Goal: Check status: Check status

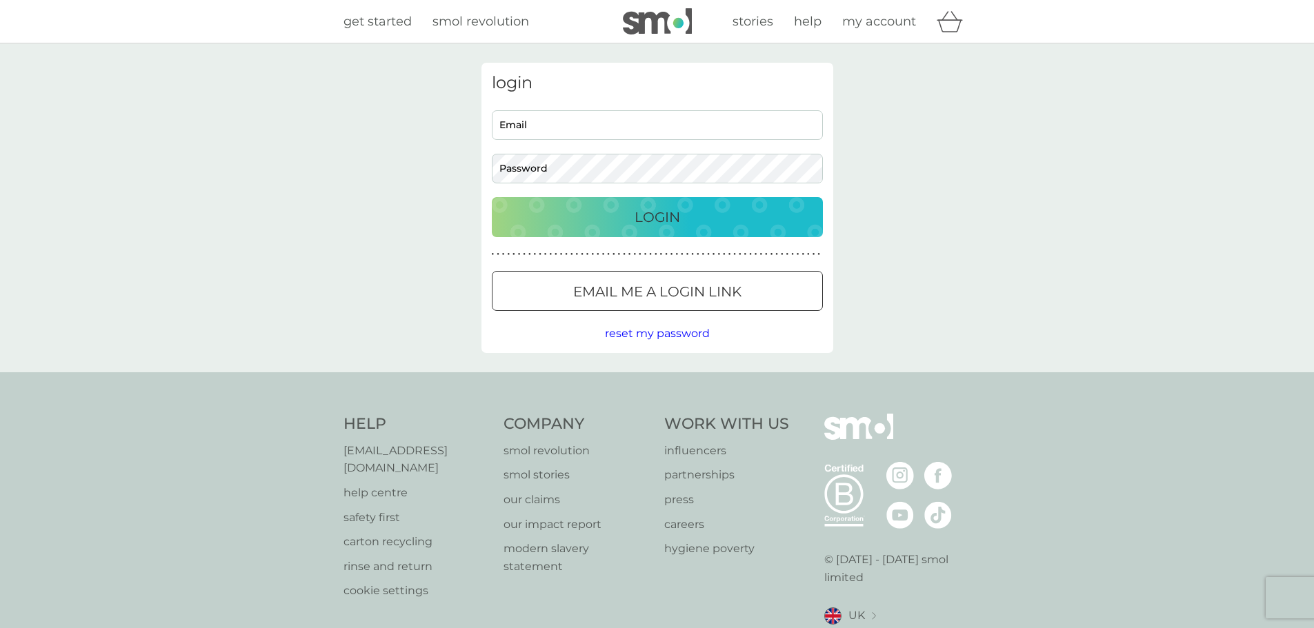
type input "[PERSON_NAME][EMAIL_ADDRESS][DOMAIN_NAME]"
click at [625, 211] on div "Login" at bounding box center [656, 217] width 303 height 22
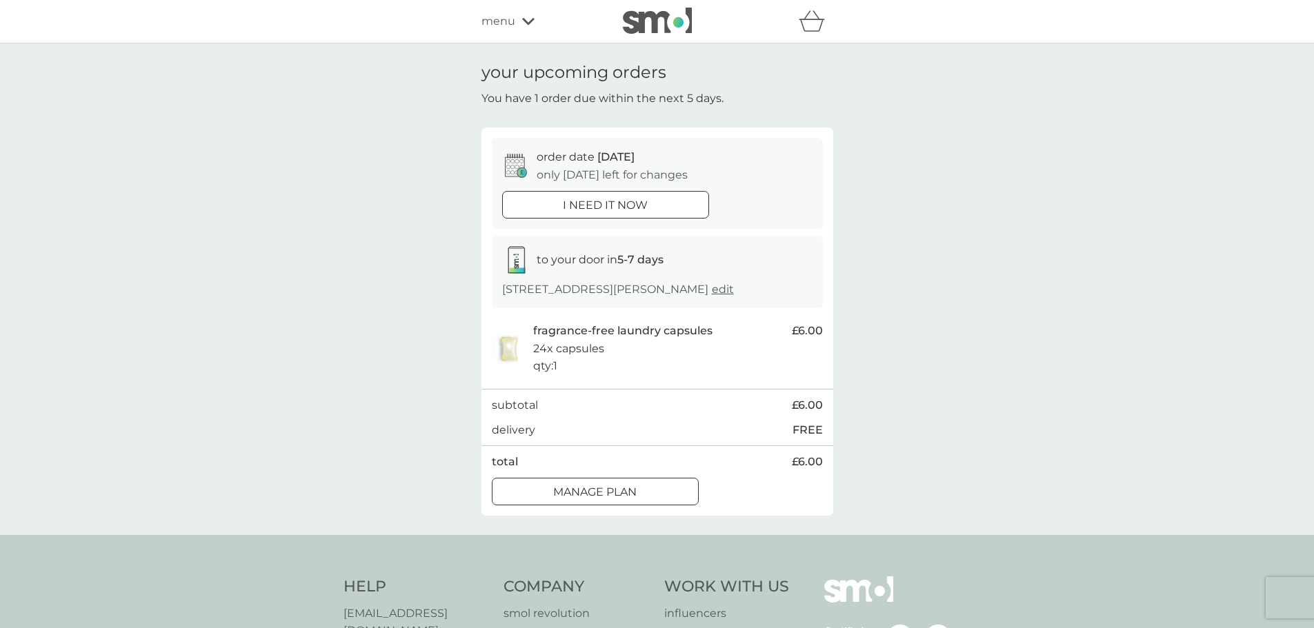
click at [519, 22] on div "menu" at bounding box center [539, 21] width 117 height 18
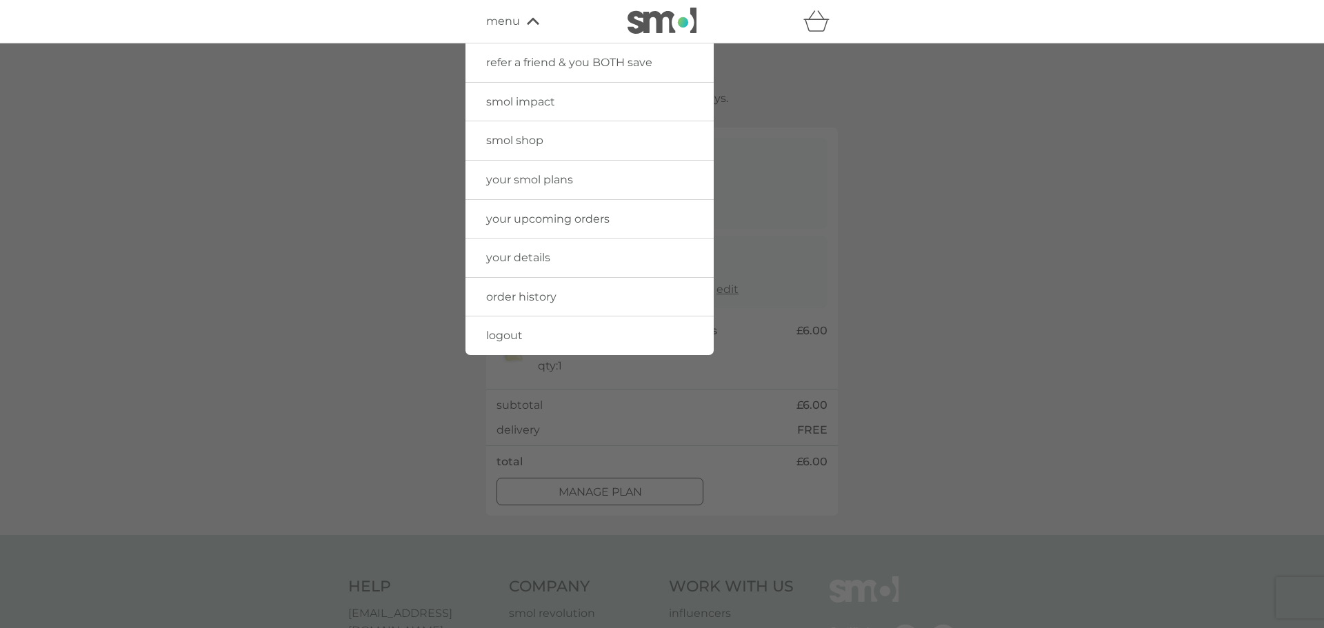
click at [512, 297] on span "order history" at bounding box center [521, 296] width 70 height 13
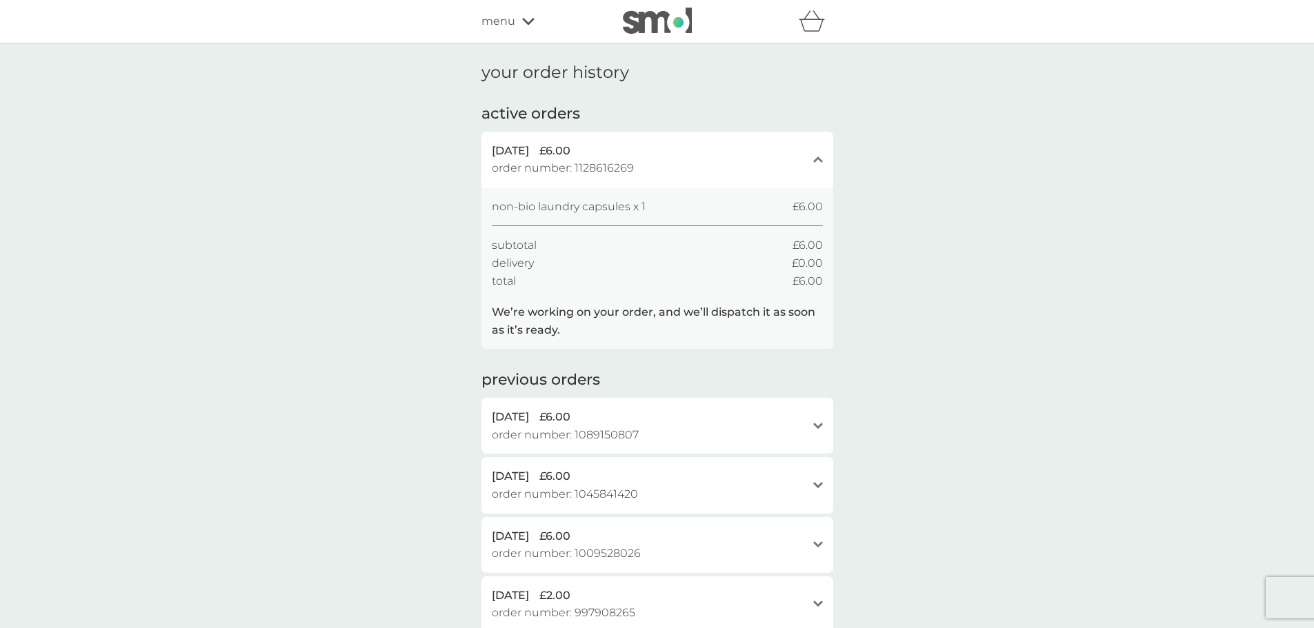
click at [816, 156] on icon "close" at bounding box center [818, 159] width 10 height 7
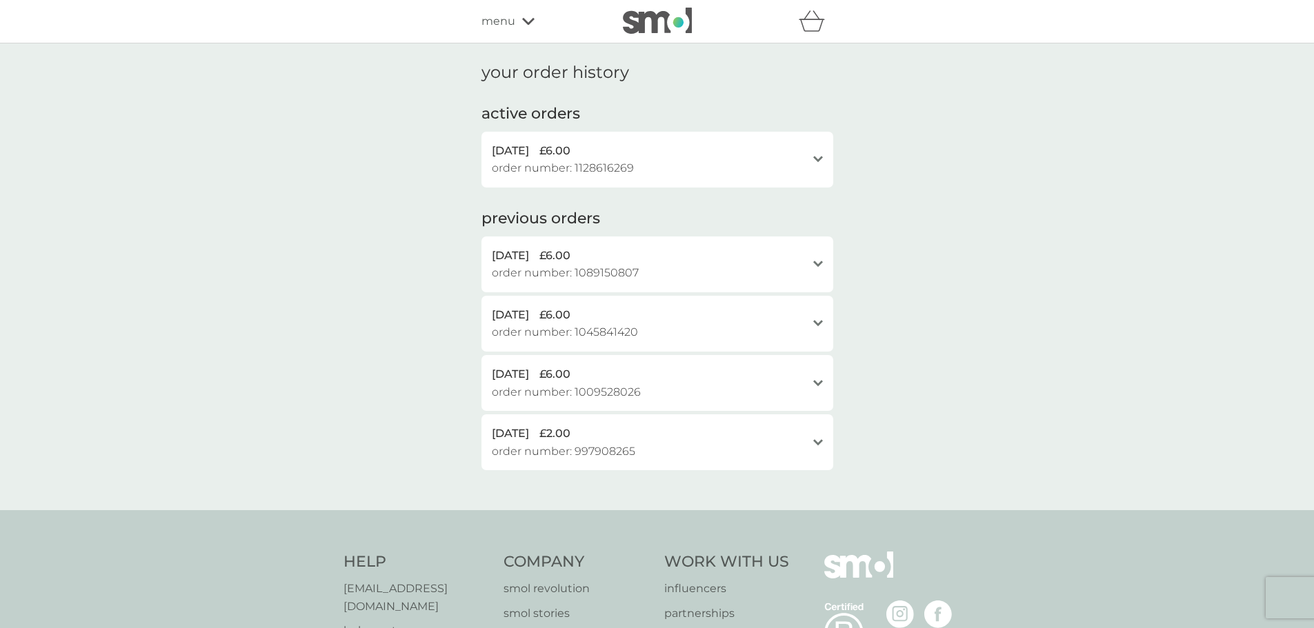
click at [519, 19] on div "menu" at bounding box center [539, 21] width 117 height 18
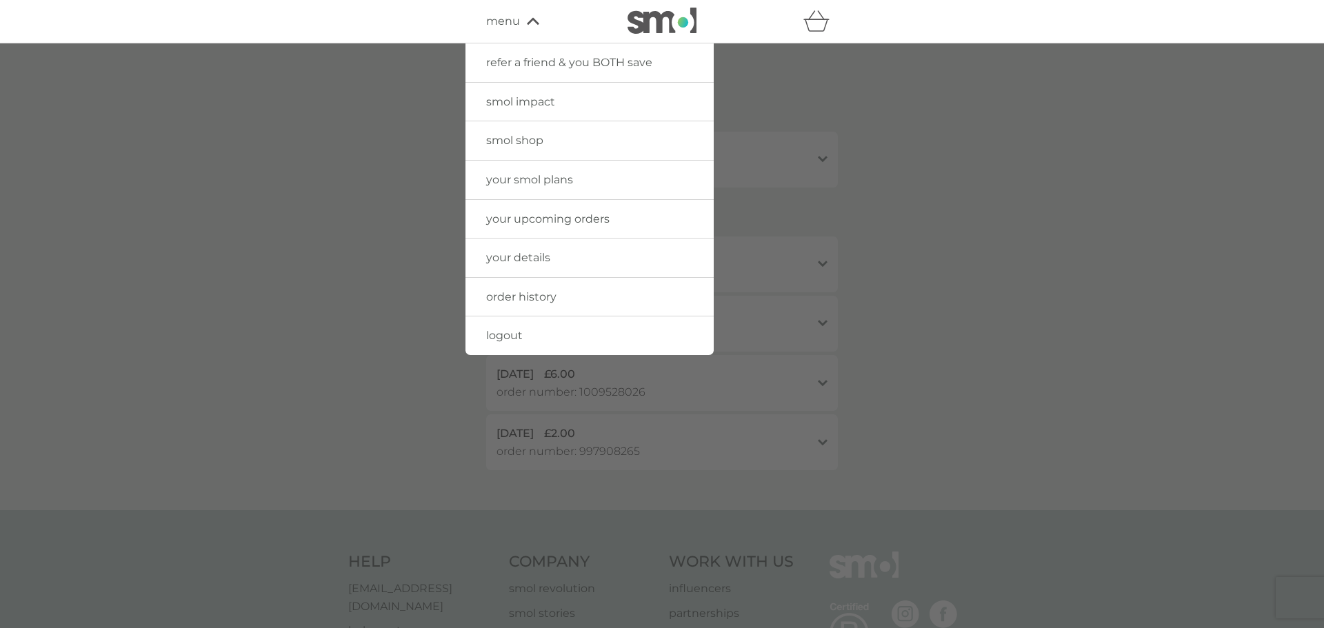
click at [525, 219] on span "your upcoming orders" at bounding box center [547, 218] width 123 height 13
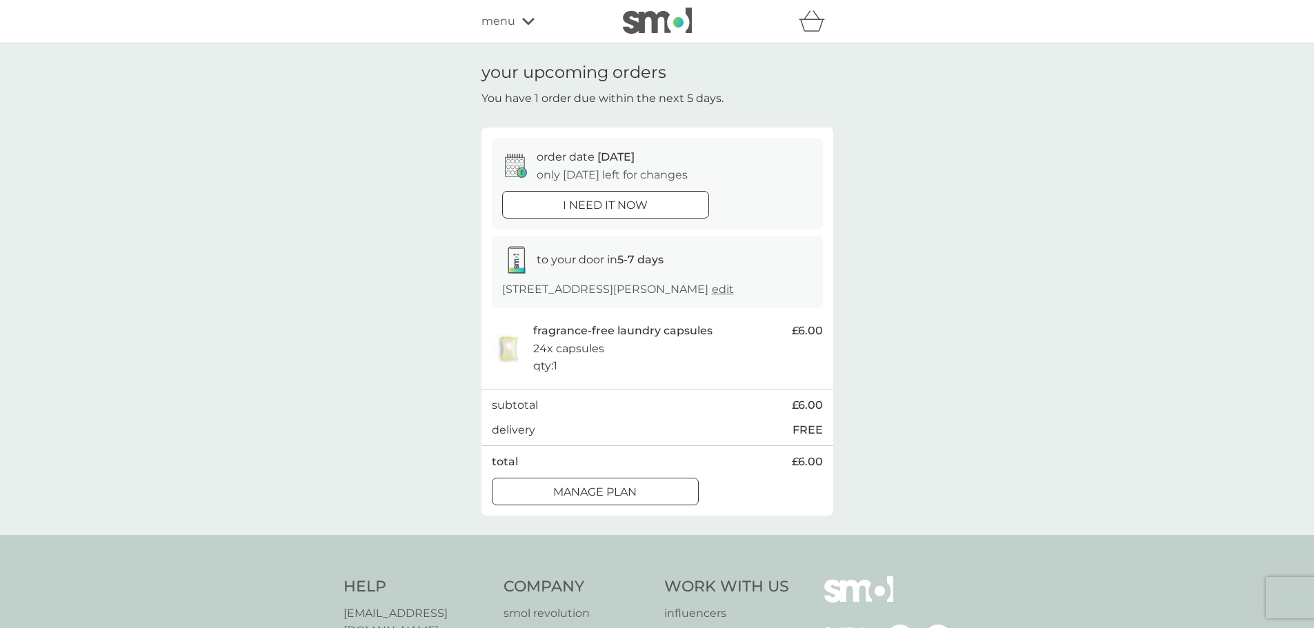
click at [508, 348] on img at bounding box center [509, 349] width 34 height 32
click at [899, 341] on div "your upcoming orders You have 1 order due within the next 5 days. order date 09…" at bounding box center [657, 289] width 1314 height 492
click at [1052, 282] on div "your upcoming orders You have 1 order due within the next 5 days. order date 09…" at bounding box center [657, 289] width 1314 height 492
